Goal: Information Seeking & Learning: Learn about a topic

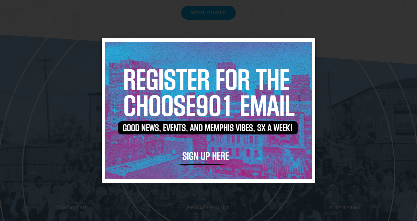
click at [307, 47] on icon "Close" at bounding box center [306, 47] width 5 height 5
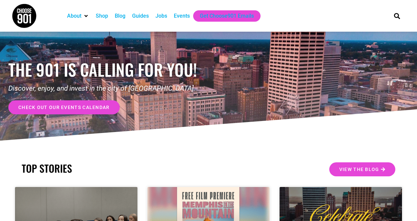
click at [162, 19] on div "Jobs" at bounding box center [162, 16] width 12 height 8
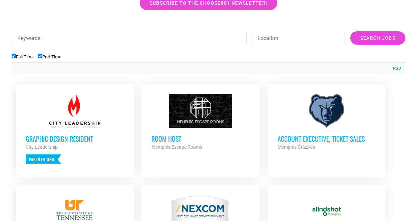
scroll to position [222, 0]
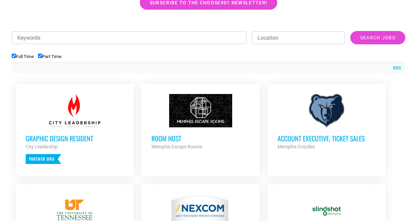
click at [275, 37] on input "Location" at bounding box center [298, 37] width 93 height 13
click at [275, 40] on input "Location" at bounding box center [298, 37] width 93 height 13
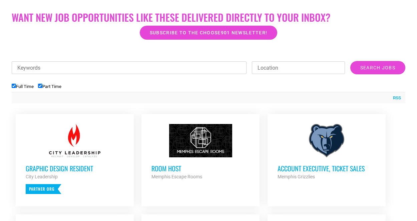
scroll to position [193, 0]
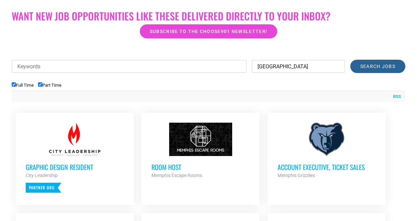
type input "[GEOGRAPHIC_DATA]"
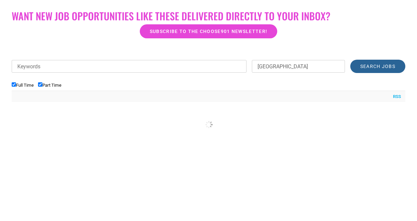
click at [386, 69] on input "Search Jobs" at bounding box center [378, 66] width 55 height 13
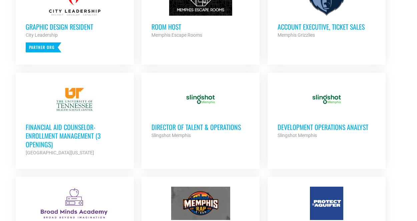
scroll to position [266, 0]
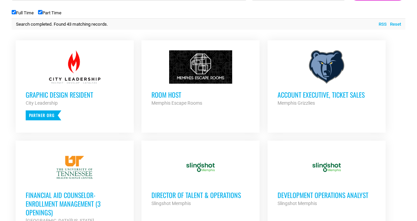
click at [172, 91] on h3 "Room Host" at bounding box center [201, 95] width 98 height 9
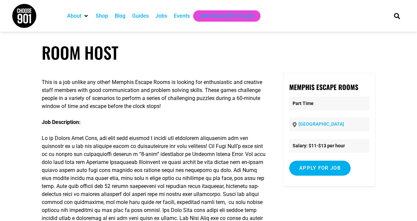
click at [180, 16] on div "Events" at bounding box center [182, 16] width 16 height 8
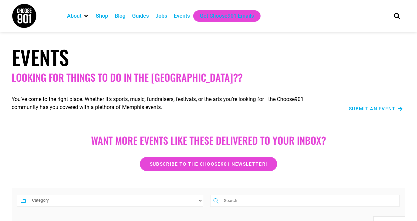
click at [146, 16] on div "Guides" at bounding box center [140, 16] width 17 height 8
